Goal: Task Accomplishment & Management: Complete application form

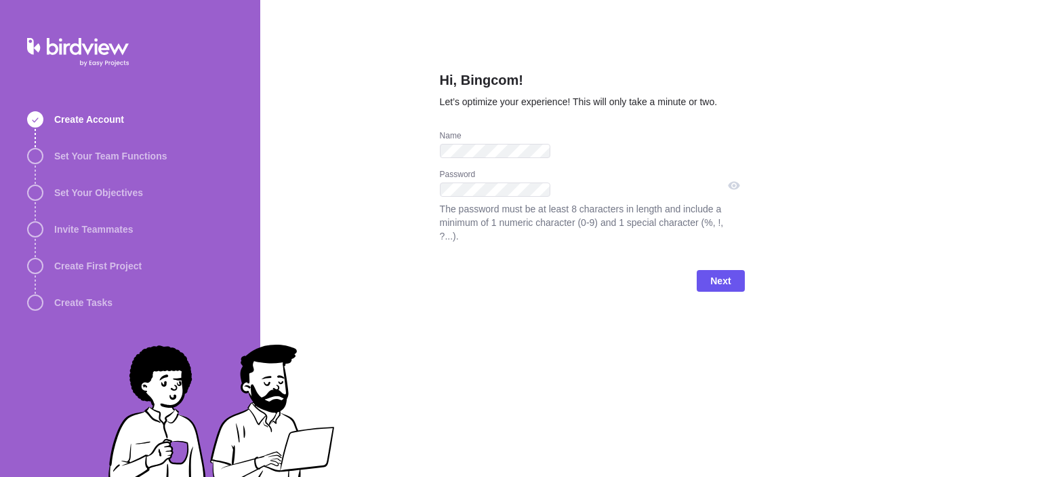
click at [440, 130] on div "Hi, Bingcom! Let’s optimize your experience! This will only take a minute or tw…" at bounding box center [592, 101] width 305 height 60
click at [440, 213] on div "Password The password must be at least 8 characters in length and include a min…" at bounding box center [592, 214] width 305 height 90
click at [744, 270] on span "Next" at bounding box center [720, 281] width 47 height 22
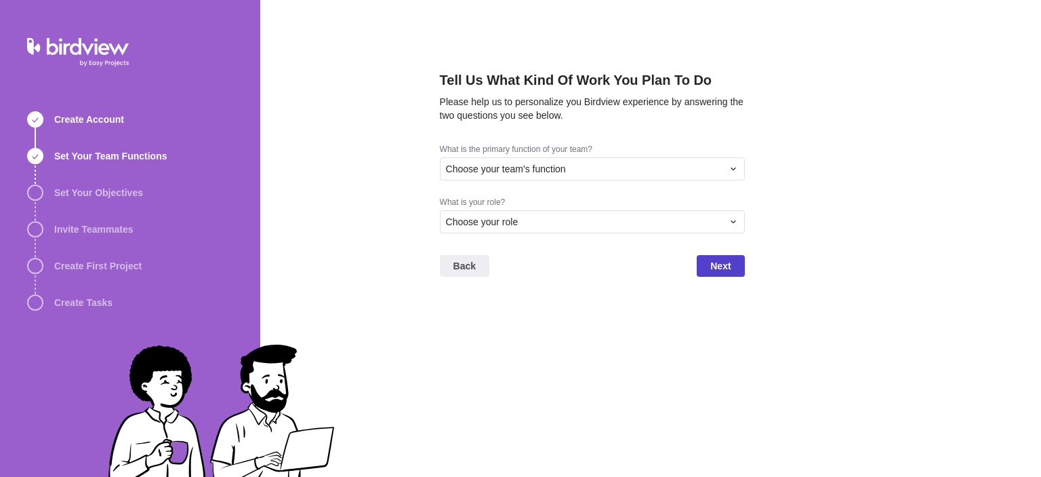
click at [744, 262] on span "Next" at bounding box center [720, 266] width 47 height 22
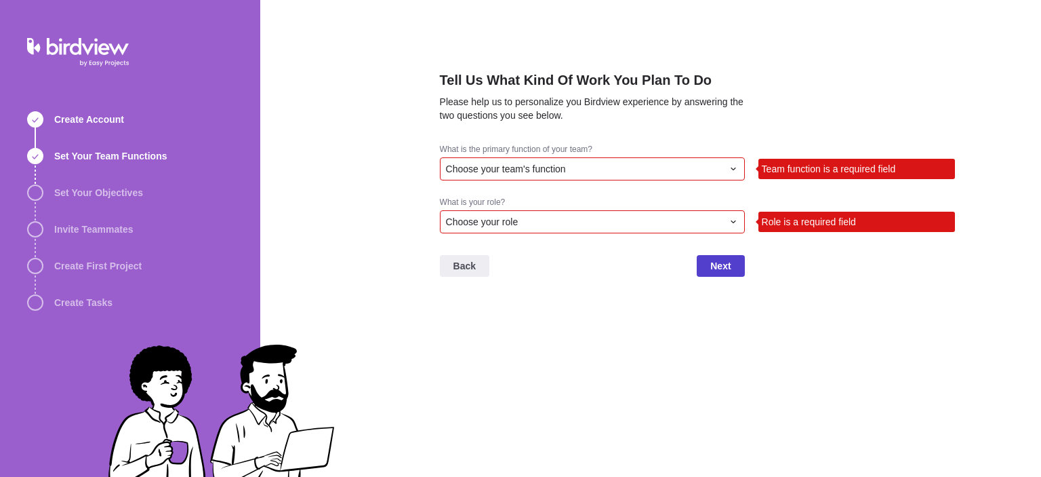
click at [731, 274] on span "Next" at bounding box center [720, 266] width 20 height 16
click at [440, 178] on div "Choose your team's function" at bounding box center [592, 168] width 305 height 23
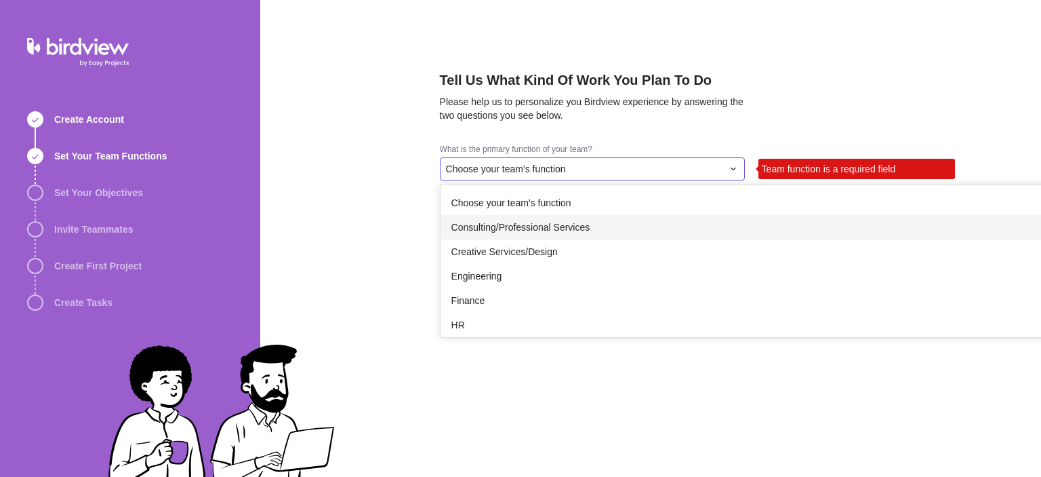
click at [451, 220] on span "Consulting/Professional Services" at bounding box center [520, 227] width 139 height 14
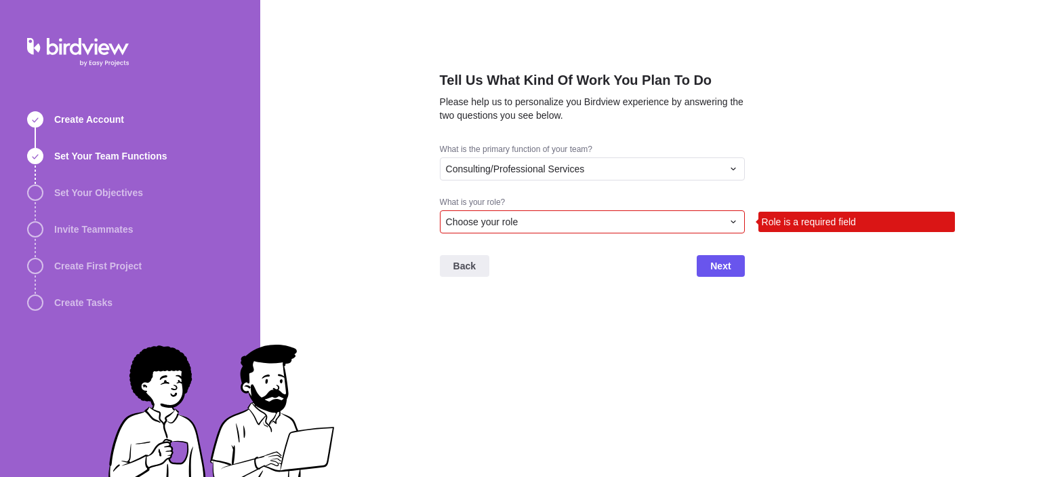
click at [440, 226] on div "Choose your role" at bounding box center [592, 221] width 305 height 23
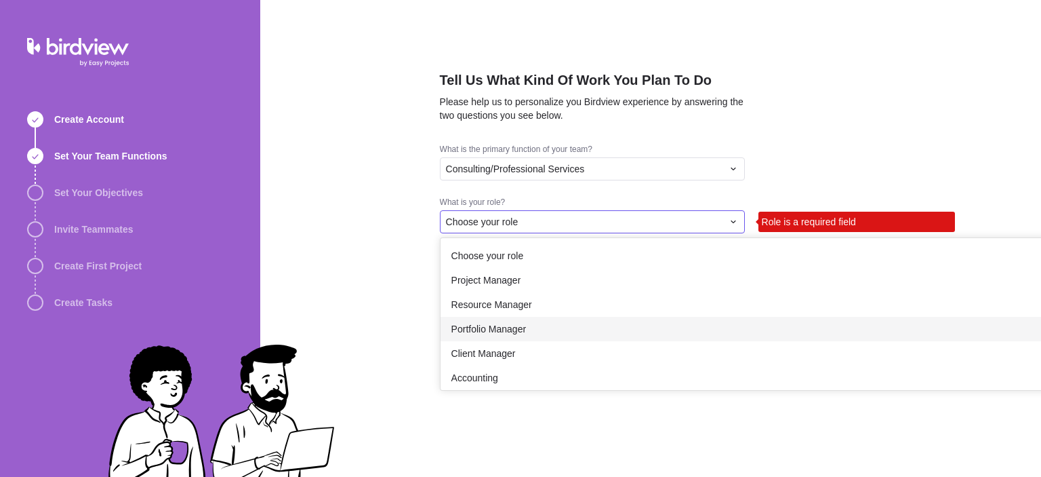
click at [451, 322] on span "Portfolio Manager" at bounding box center [488, 329] width 75 height 14
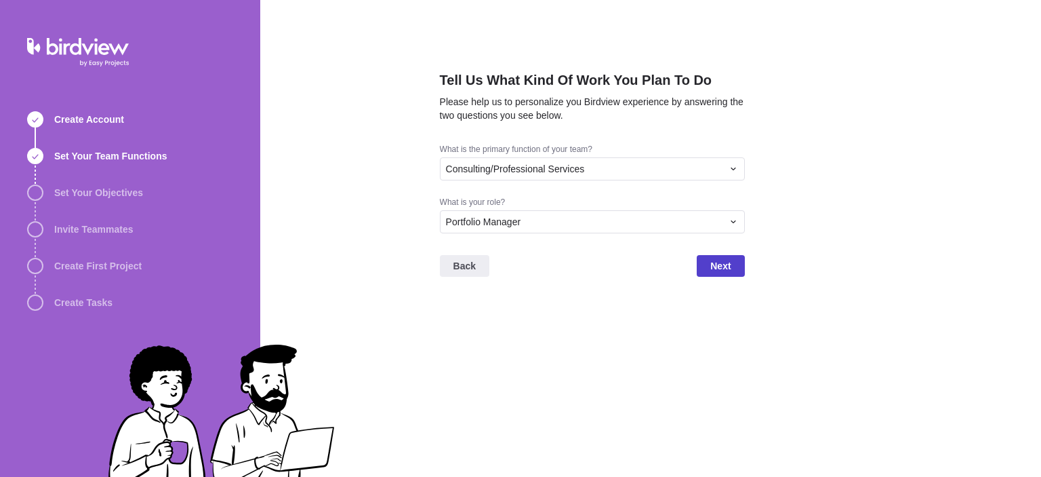
click at [731, 270] on span "Next" at bounding box center [720, 266] width 20 height 16
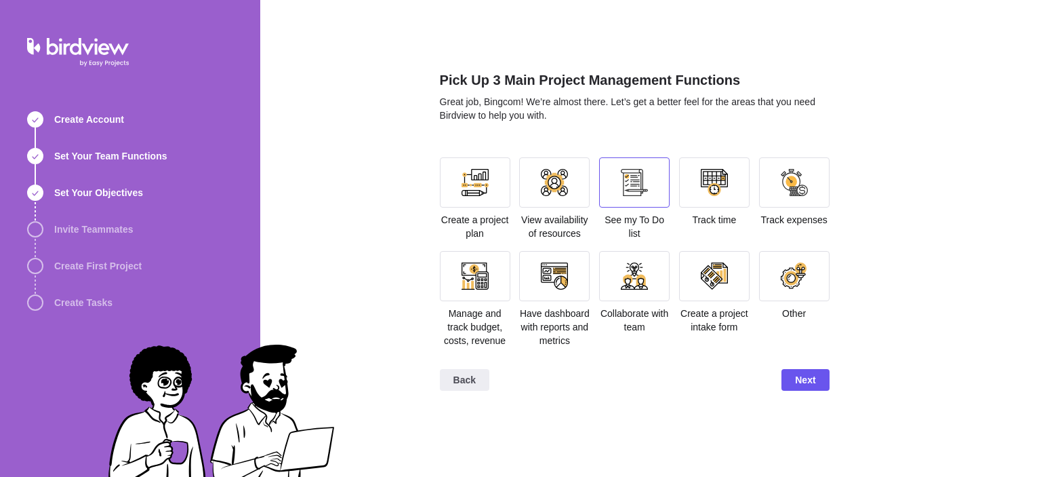
scroll to position [143, 0]
click at [462, 169] on div at bounding box center [475, 182] width 27 height 27
click at [440, 157] on div at bounding box center [475, 182] width 71 height 50
click at [462, 169] on div at bounding box center [475, 182] width 27 height 27
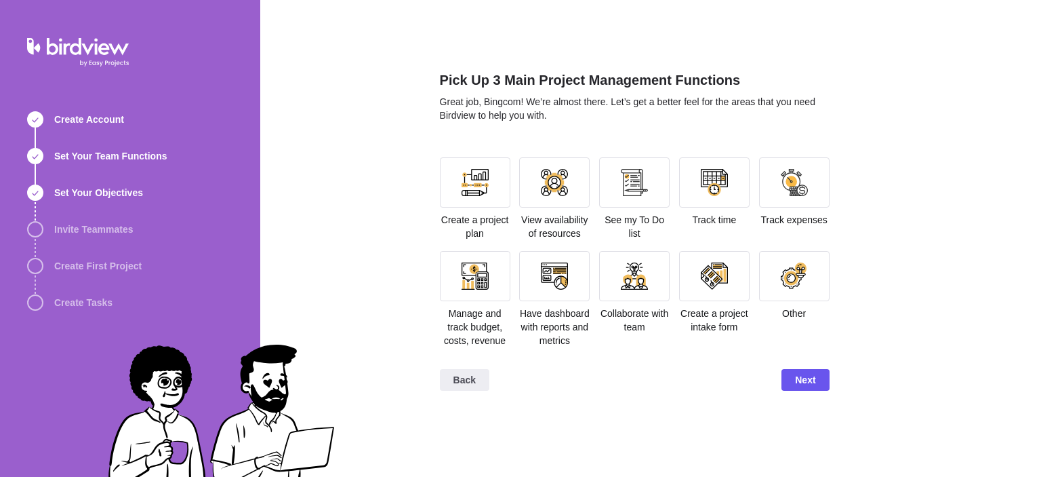
scroll to position [643, 0]
click at [816, 388] on span "Next" at bounding box center [805, 379] width 20 height 16
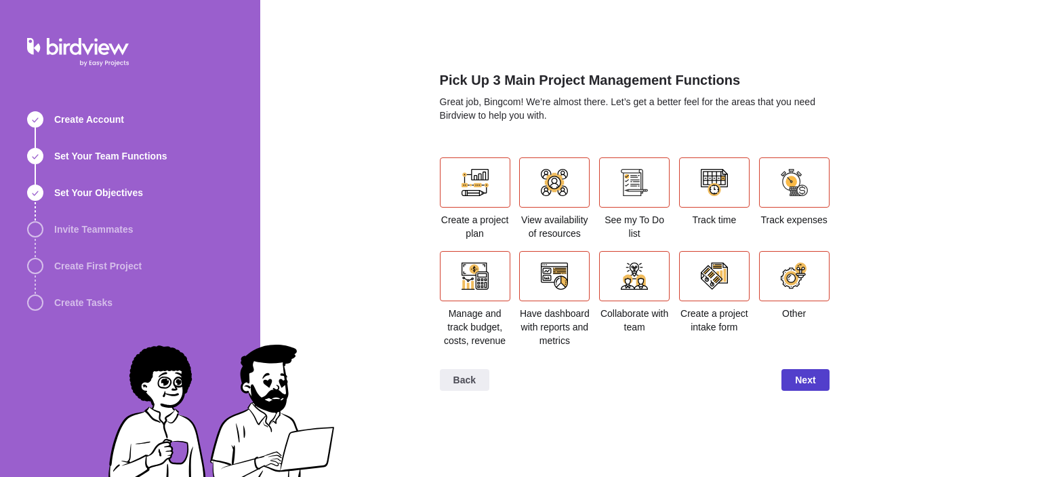
click at [816, 388] on span "Next" at bounding box center [805, 379] width 20 height 16
click at [462, 183] on div at bounding box center [475, 182] width 27 height 27
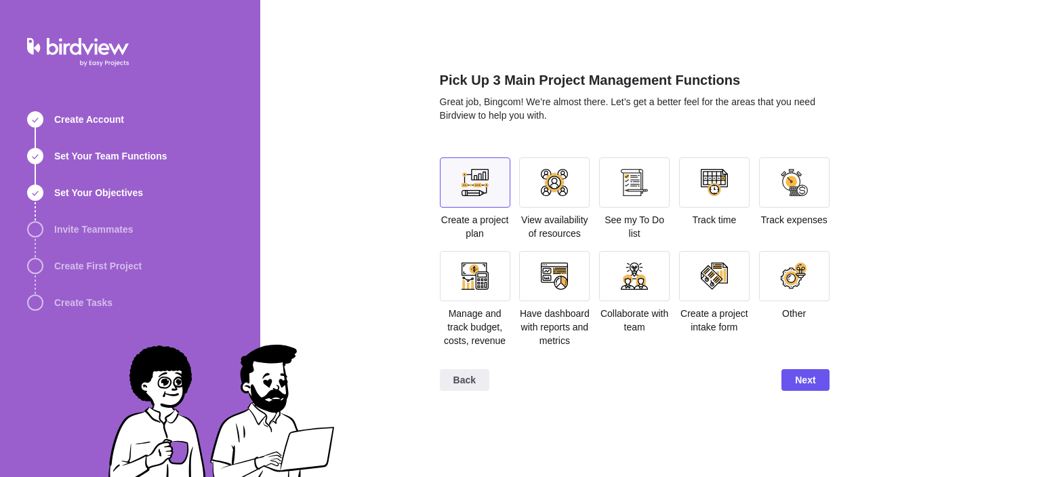
scroll to position [643, 0]
click at [816, 388] on span "Next" at bounding box center [805, 379] width 20 height 16
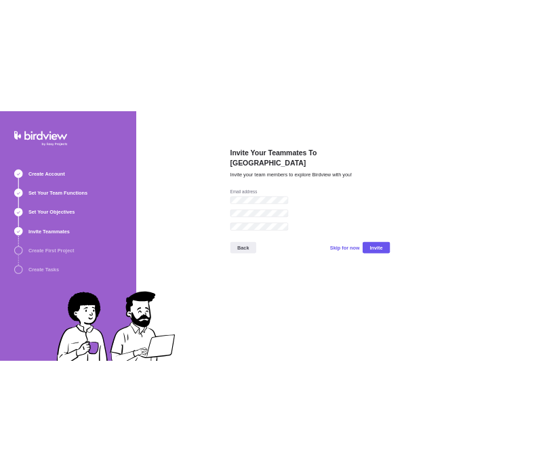
scroll to position [0, 0]
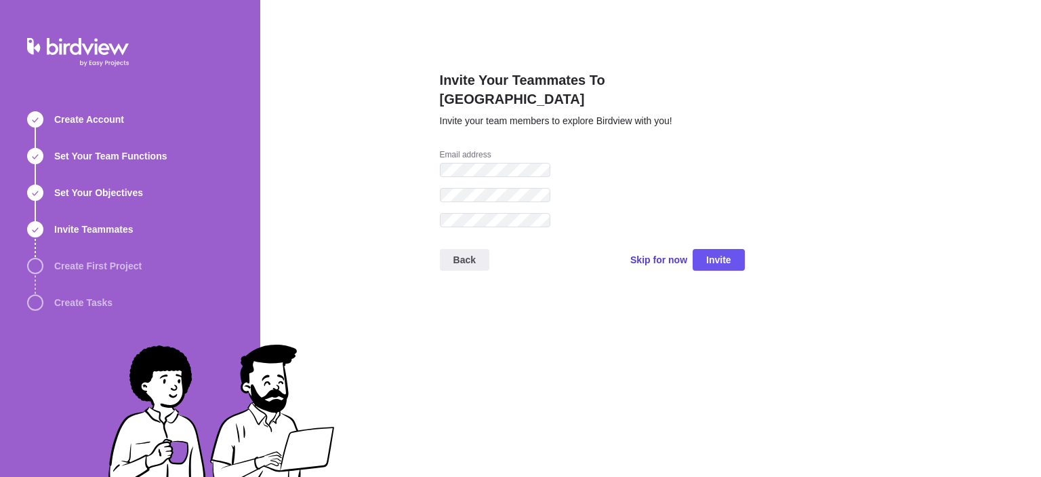
click at [687, 250] on span "Skip for now" at bounding box center [658, 259] width 57 height 19
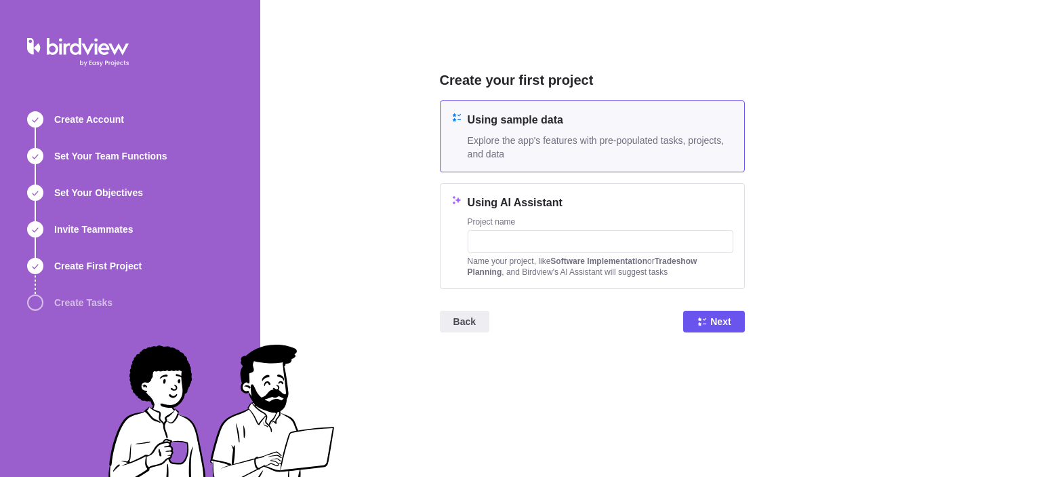
click at [745, 300] on div "Back Next" at bounding box center [592, 327] width 305 height 54
click at [731, 313] on span "Next" at bounding box center [720, 321] width 20 height 16
